Goal: Information Seeking & Learning: Learn about a topic

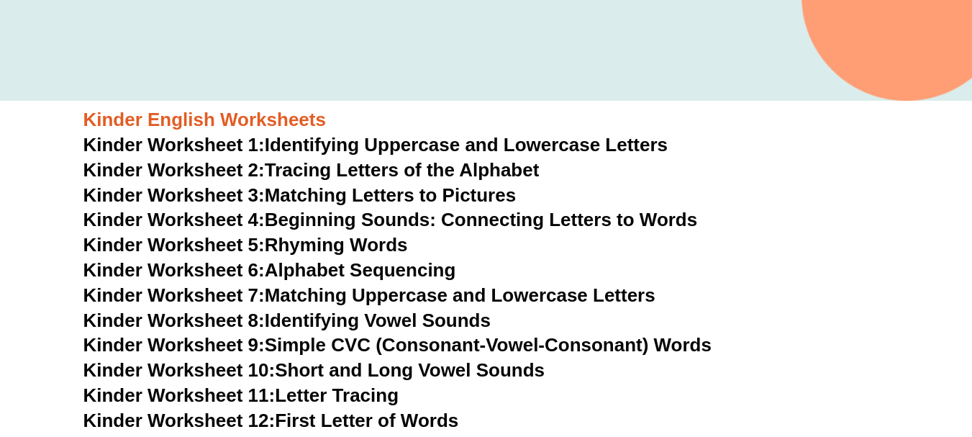
scroll to position [504, 0]
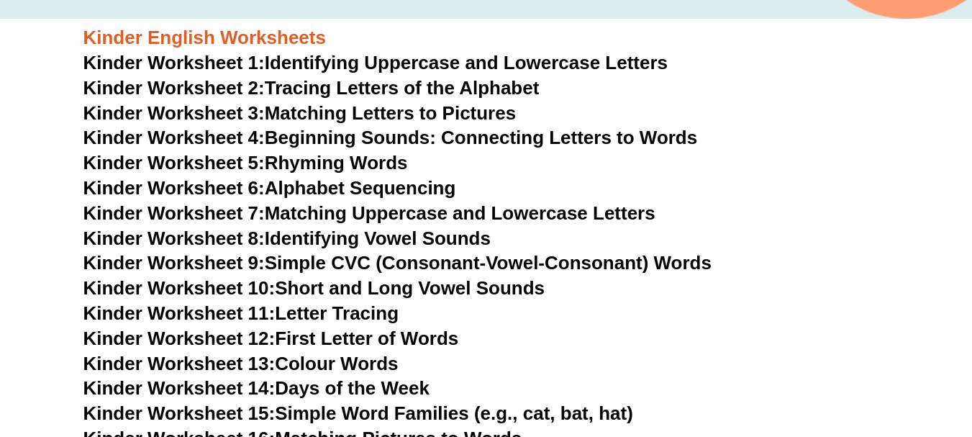
click at [348, 287] on link "Kinder Worksheet 10: Short and Long Vowel Sounds" at bounding box center [314, 288] width 462 height 22
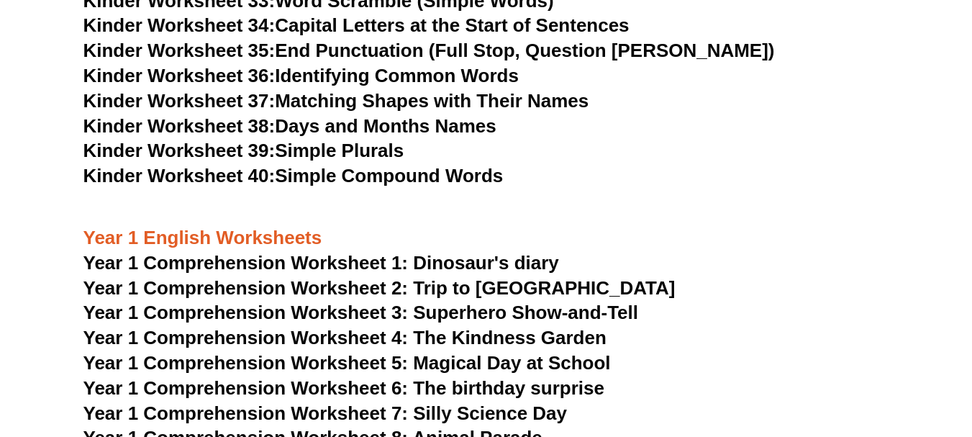
scroll to position [863, 0]
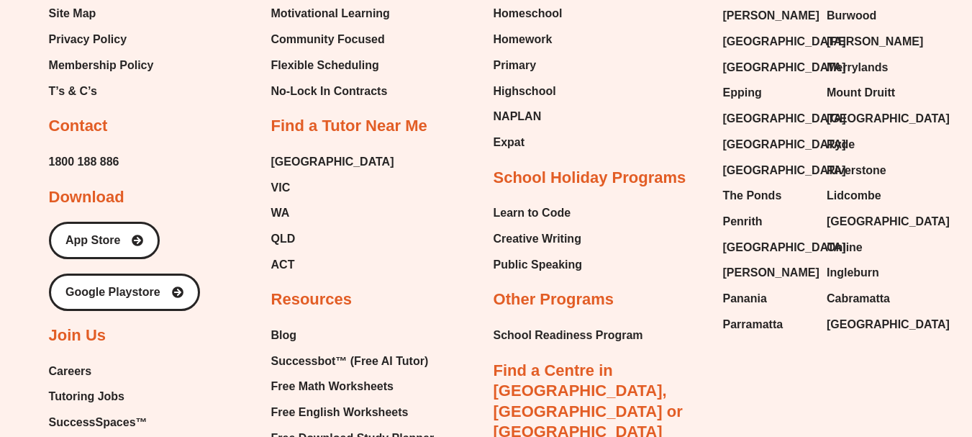
scroll to position [13887, 0]
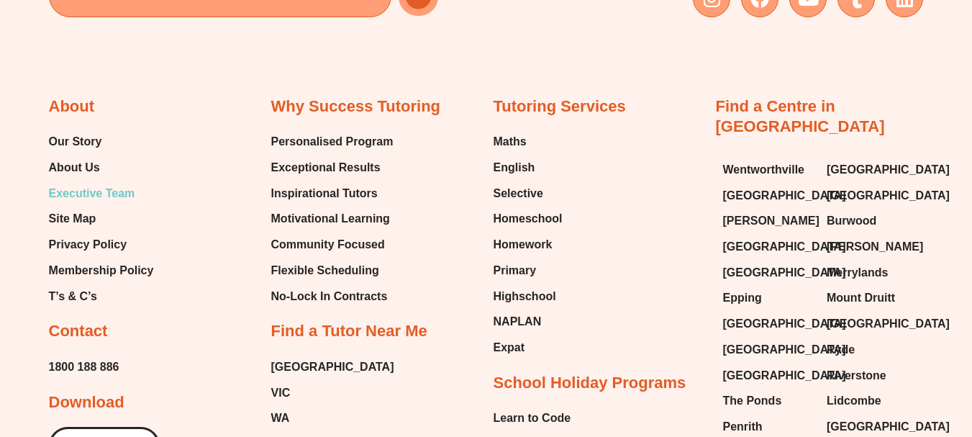
click at [73, 183] on span "Executive Team" at bounding box center [92, 194] width 86 height 22
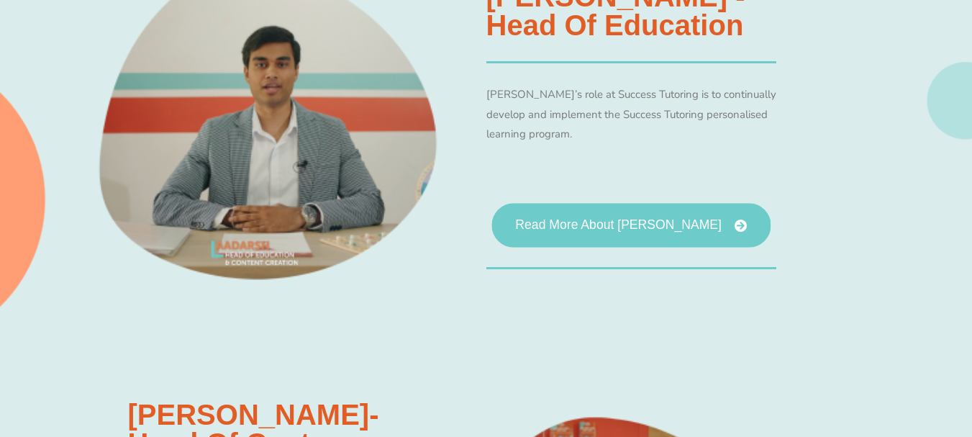
scroll to position [1290, 0]
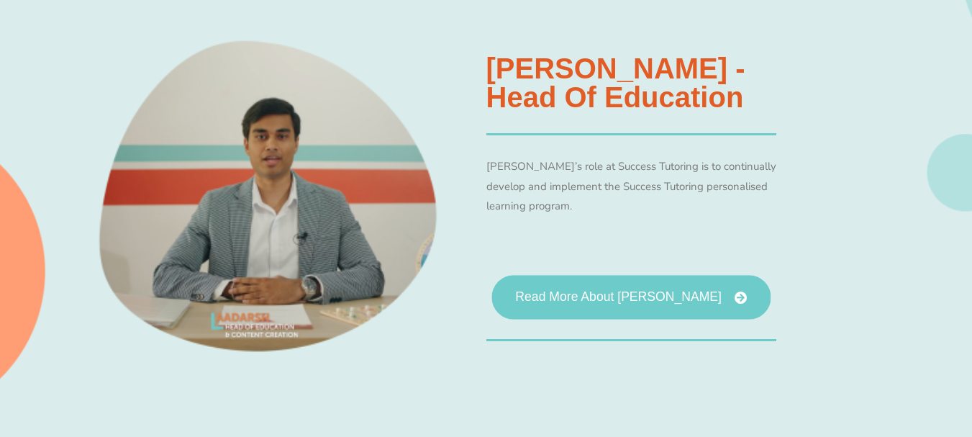
click at [635, 295] on span "Read More About [PERSON_NAME]" at bounding box center [618, 297] width 207 height 13
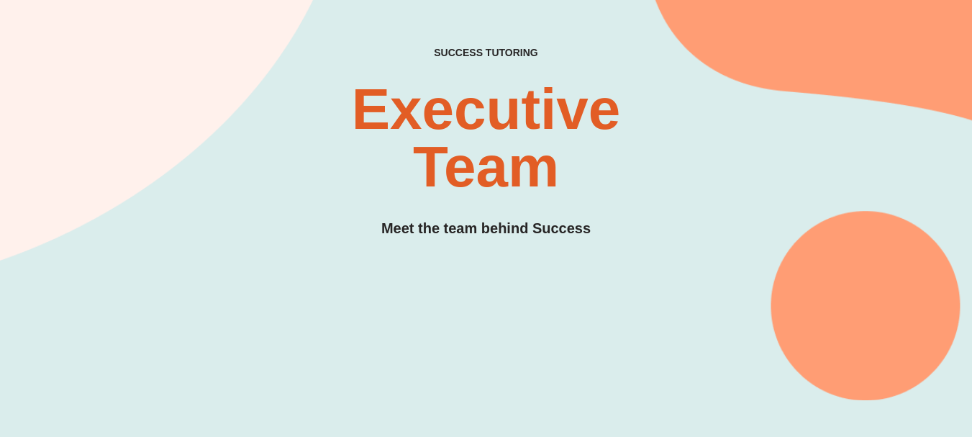
scroll to position [0, 0]
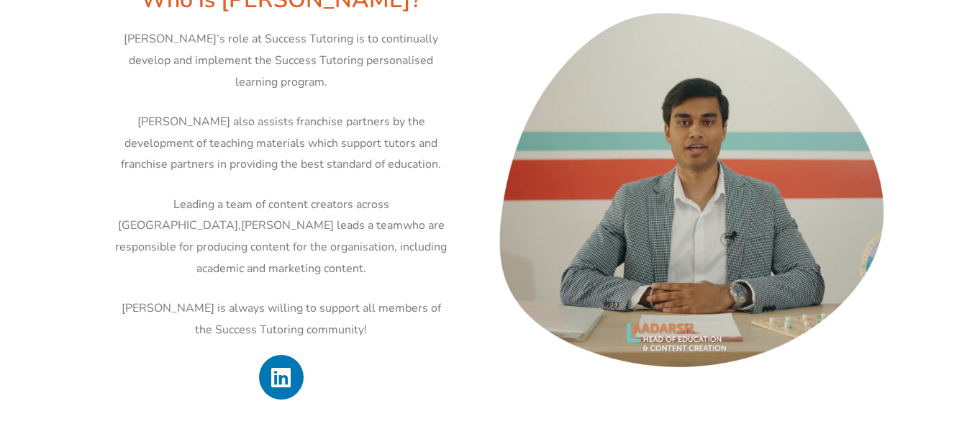
scroll to position [575, 0]
